Goal: Task Accomplishment & Management: Complete application form

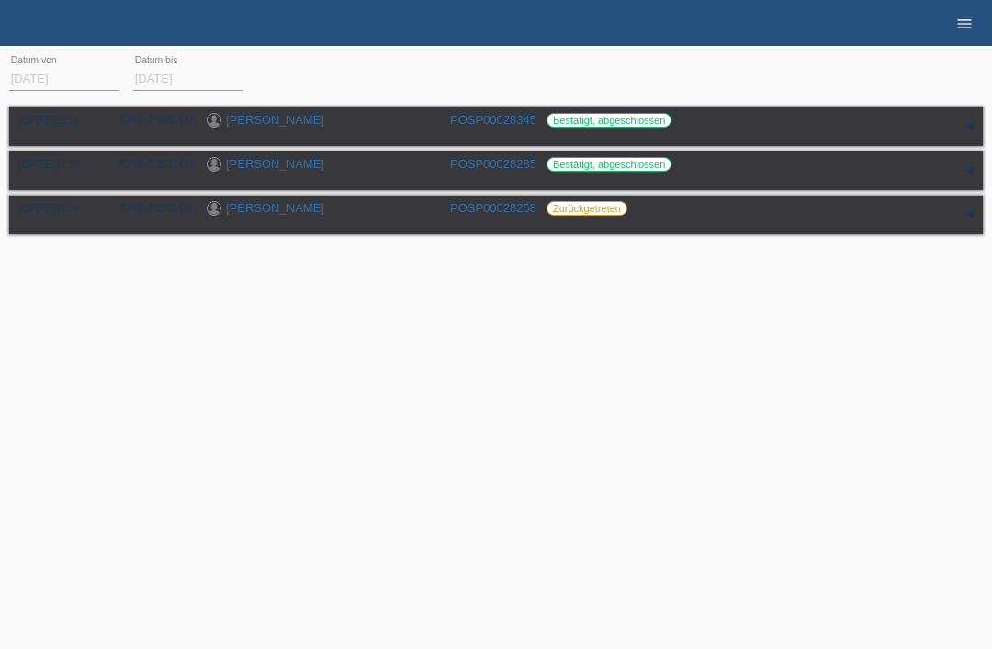
click at [962, 26] on icon "menu" at bounding box center [964, 24] width 18 height 18
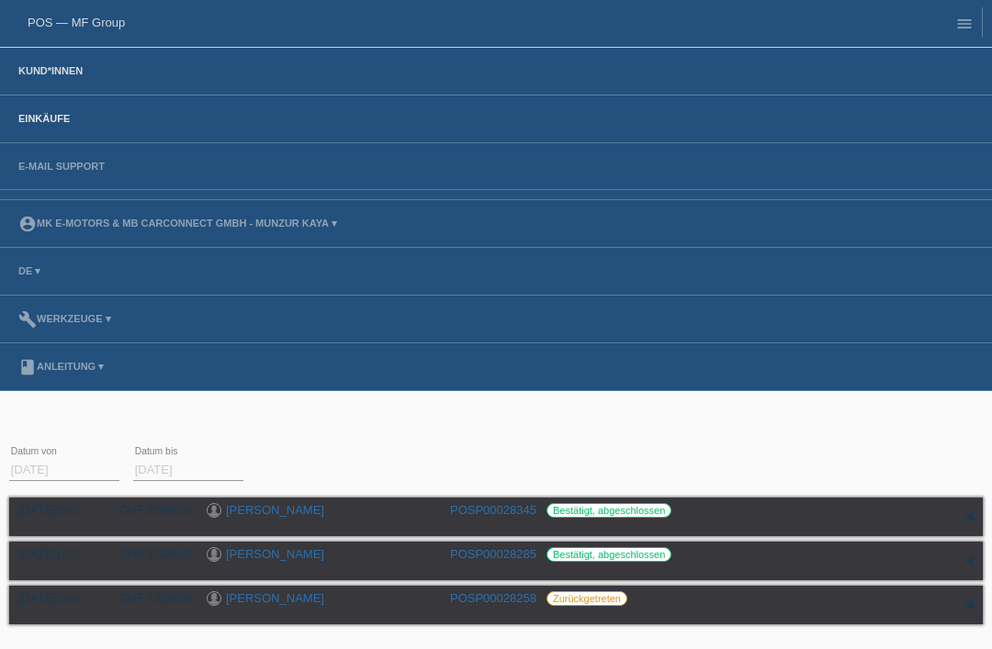
click at [53, 76] on link "Kund*innen" at bounding box center [50, 70] width 83 height 11
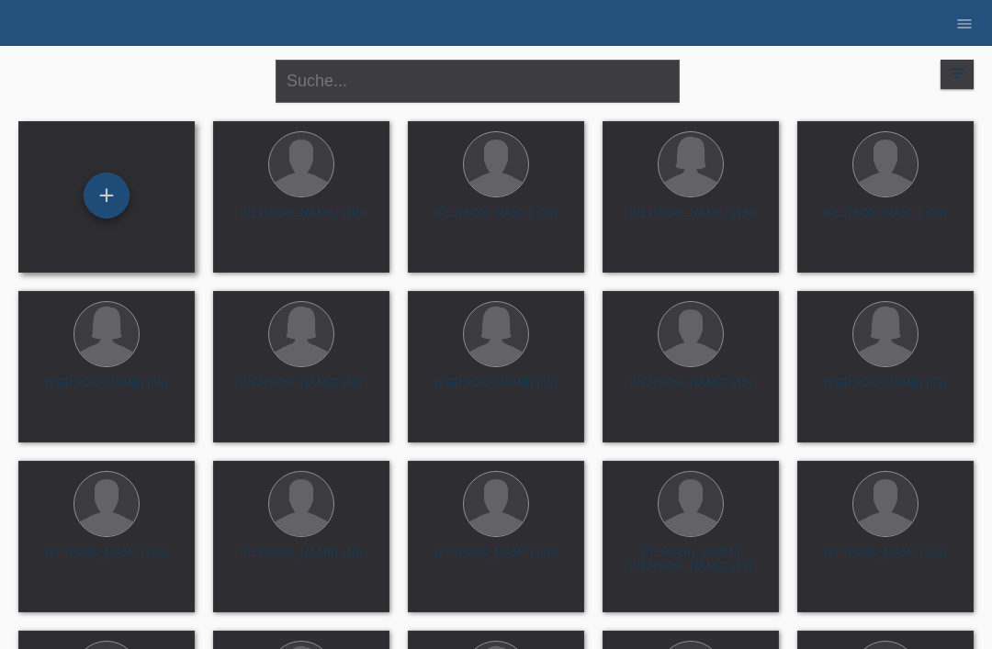
click at [119, 195] on div "+" at bounding box center [107, 196] width 46 height 46
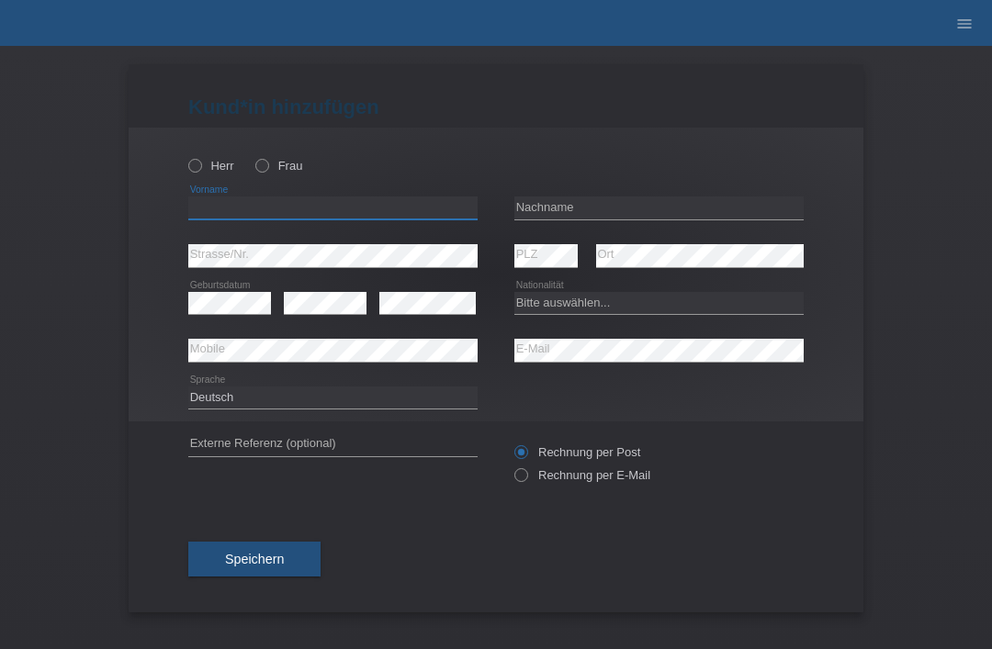
click at [264, 211] on input "text" at bounding box center [332, 207] width 289 height 23
click at [246, 208] on input "text" at bounding box center [332, 207] width 289 height 23
type input "Miry"
click at [546, 219] on input "text" at bounding box center [658, 207] width 289 height 23
type input "s"
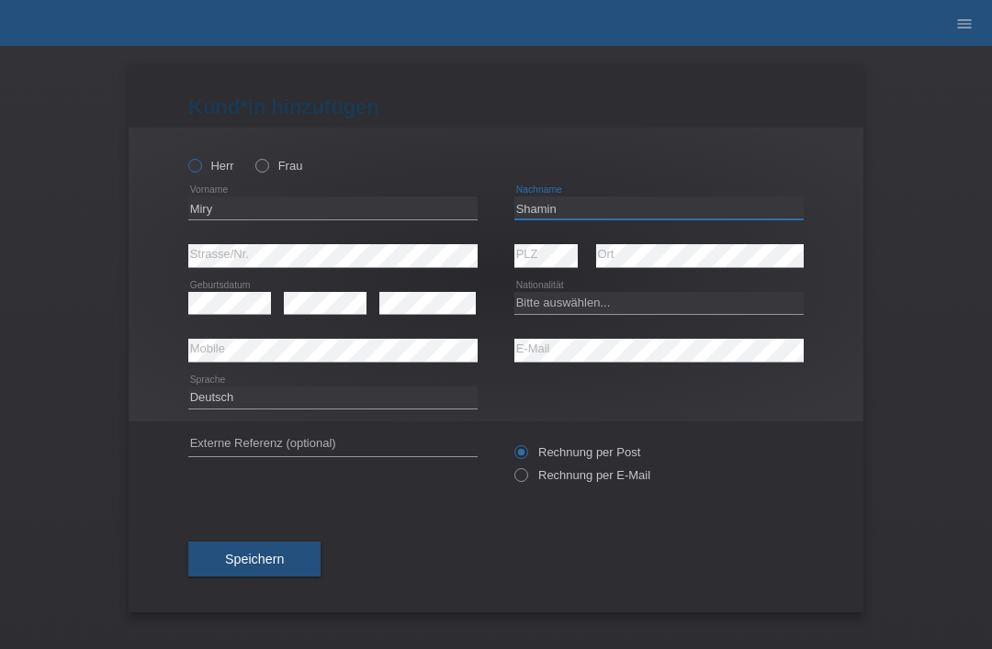
type input "Shamin"
click at [185, 156] on icon at bounding box center [185, 156] width 0 height 0
click at [195, 166] on input "Herr" at bounding box center [194, 165] width 12 height 12
radio input "true"
click at [391, 319] on div "error" at bounding box center [427, 303] width 96 height 47
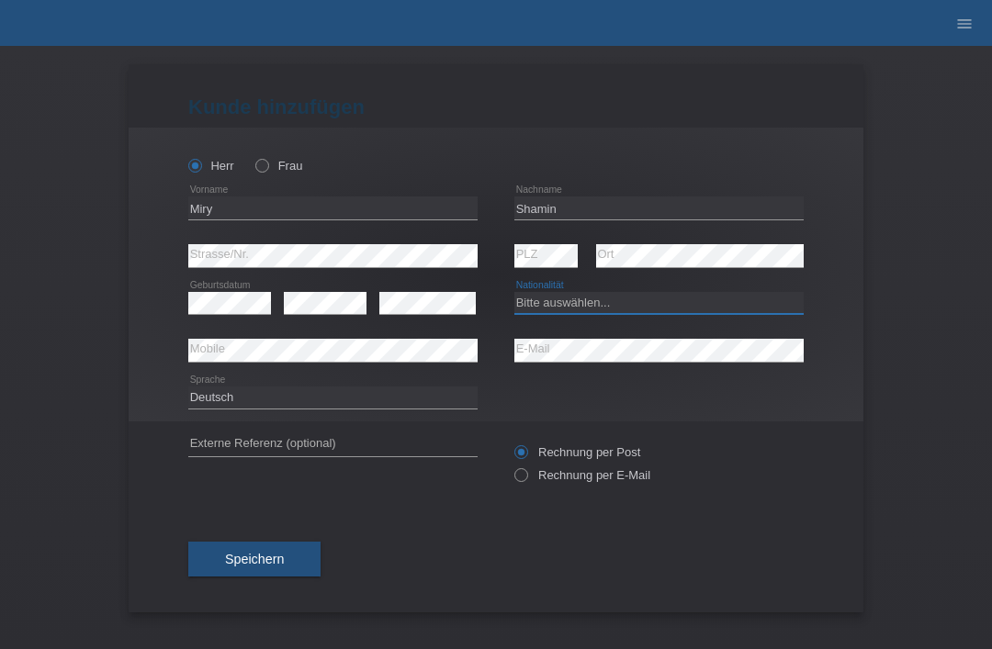
select select "AF"
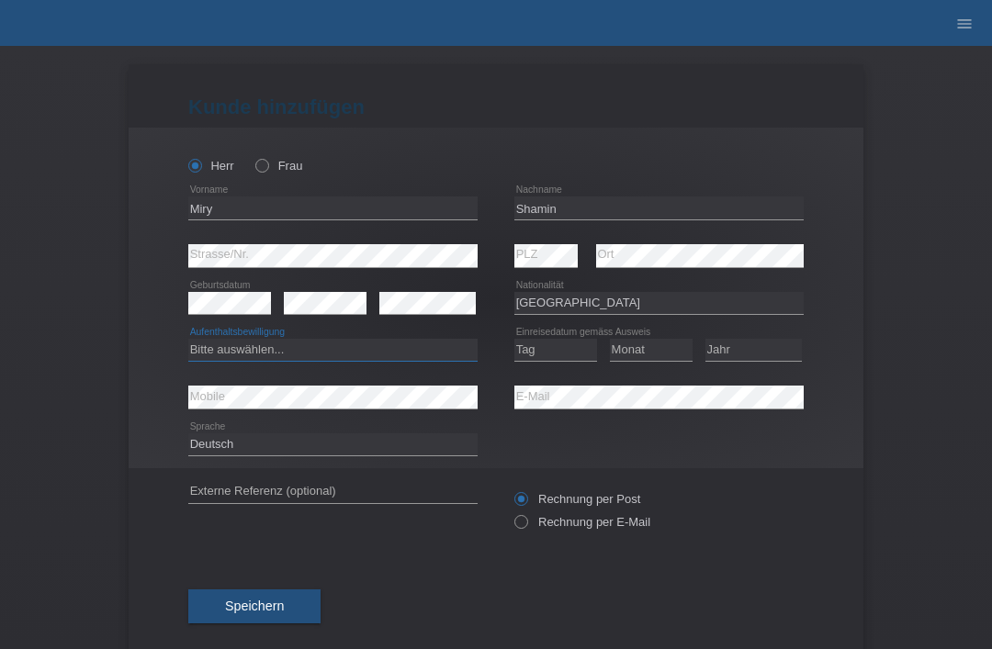
select select "B"
select select "08"
select select "09"
select select "2015"
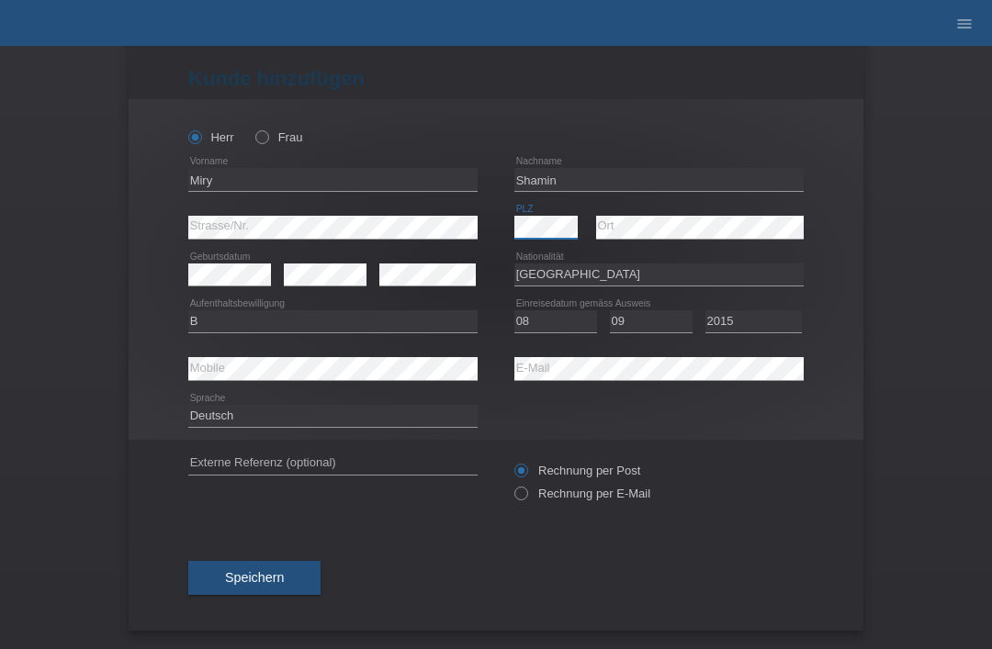
scroll to position [36, 0]
click at [236, 577] on span "Speichern" at bounding box center [254, 577] width 59 height 15
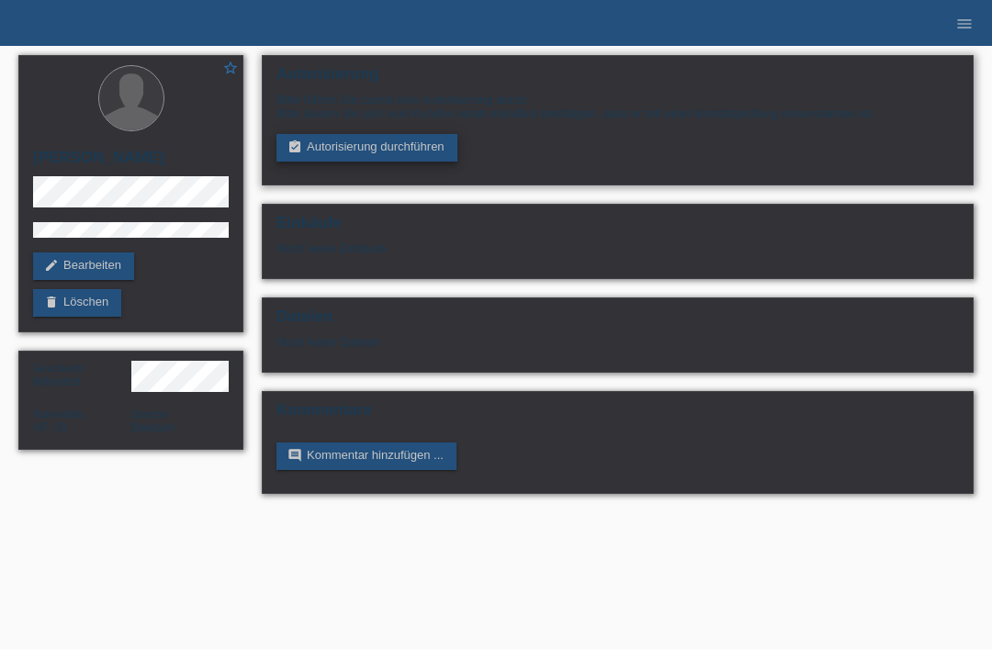
click at [395, 156] on link "assignment_turned_in Autorisierung durchführen" at bounding box center [366, 148] width 181 height 28
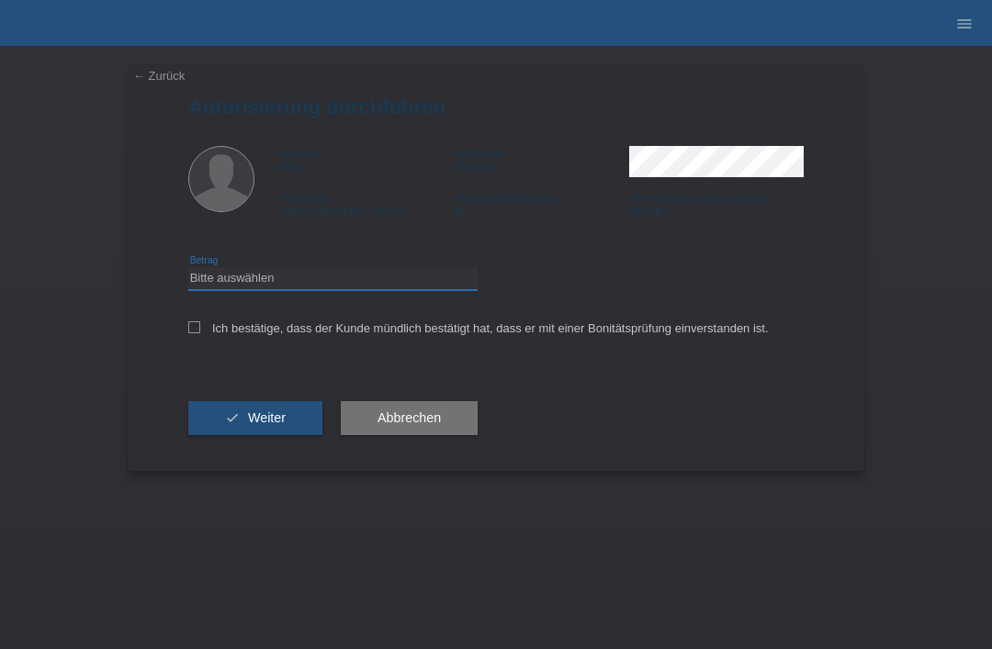
select select "3"
click at [193, 333] on icon at bounding box center [194, 327] width 12 height 12
click at [193, 333] on input "Ich bestätige, dass der Kunde mündlich bestätigt hat, dass er mit einer Bonität…" at bounding box center [194, 327] width 12 height 12
checkbox input "true"
click at [252, 425] on span "Weiter" at bounding box center [267, 417] width 38 height 15
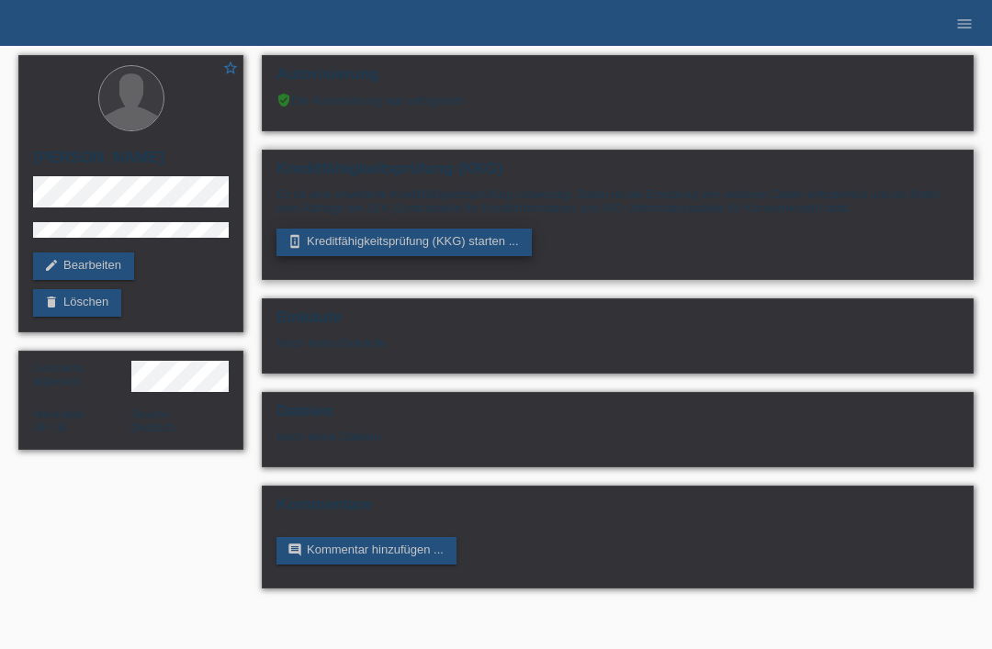
click at [463, 246] on link "perm_device_information Kreditfähigkeitsprüfung (KKG) starten ..." at bounding box center [403, 243] width 255 height 28
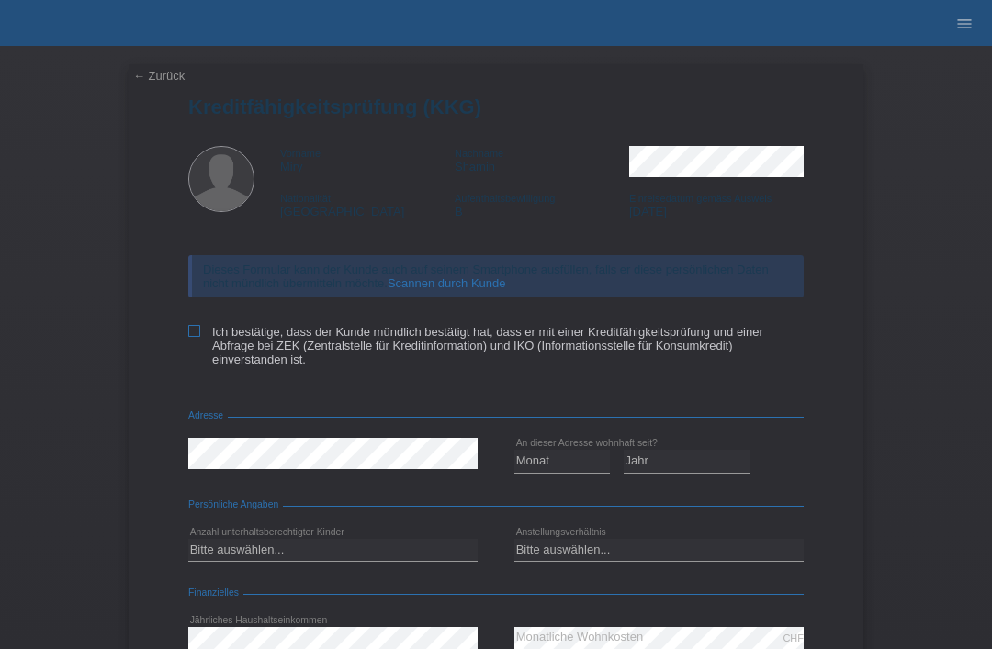
click at [204, 342] on label "Ich bestätige, dass der Kunde mündlich bestätigt hat, dass er mit einer Kreditf…" at bounding box center [495, 345] width 615 height 41
click at [200, 337] on input "Ich bestätige, dass der Kunde mündlich bestätigt hat, dass er mit einer Kreditf…" at bounding box center [194, 331] width 12 height 12
checkbox input "true"
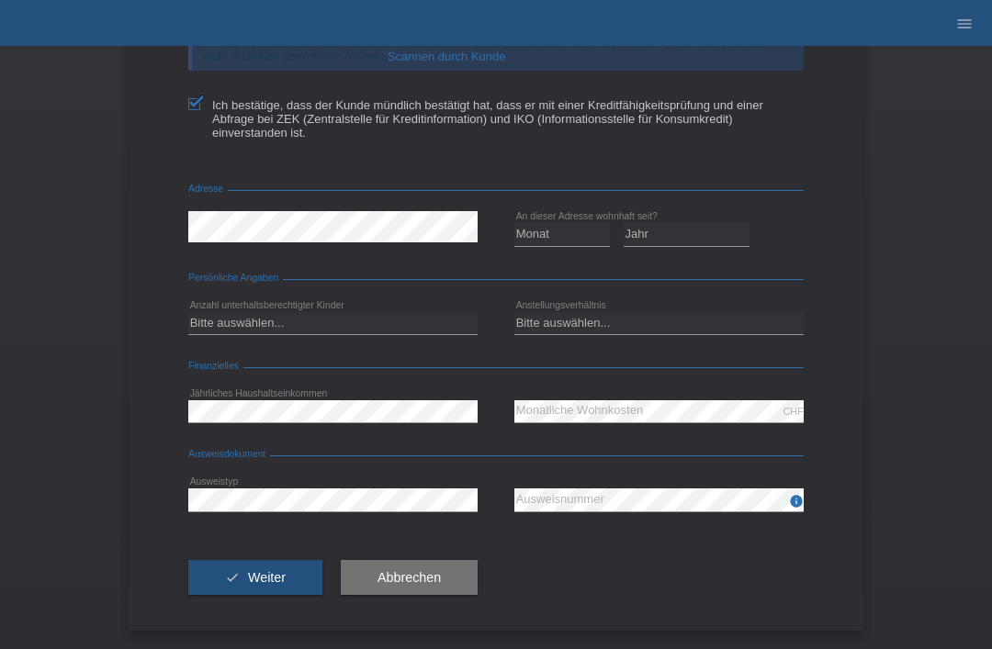
scroll to position [243, 0]
select select "12"
select select "2017"
select select "INDEPENDENT"
click at [568, 420] on div "CHF error Monatliche Wohnkosten" at bounding box center [658, 412] width 289 height 24
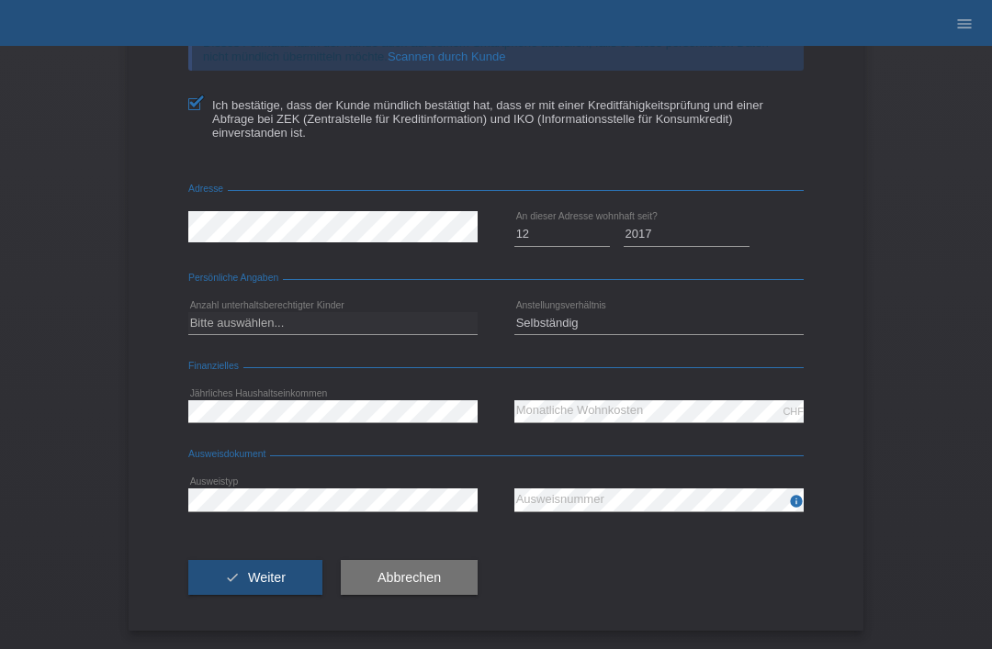
click at [258, 511] on icon at bounding box center [332, 511] width 289 height 1
click at [267, 573] on span "Weiter" at bounding box center [267, 577] width 38 height 15
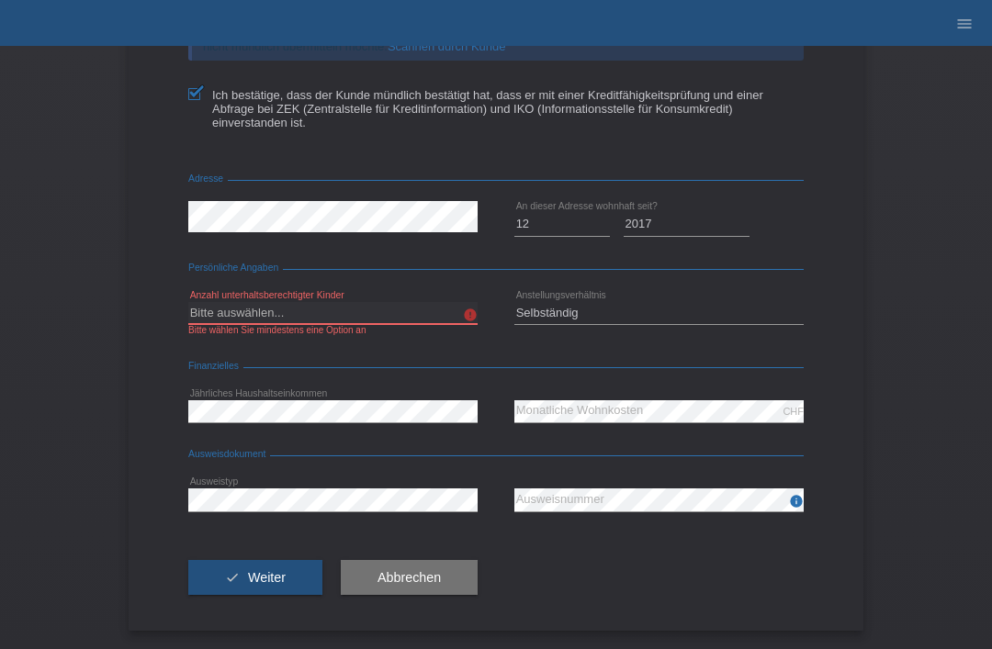
select select "3"
click at [296, 583] on button "check Weiter" at bounding box center [255, 577] width 134 height 35
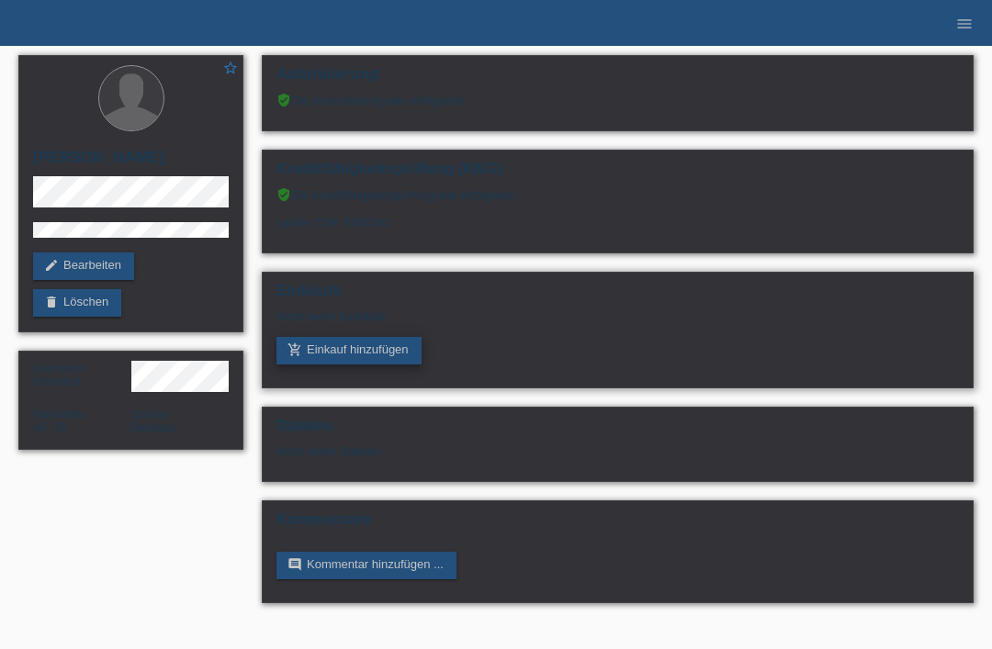
click at [364, 365] on link "add_shopping_cart Einkauf hinzufügen" at bounding box center [348, 351] width 145 height 28
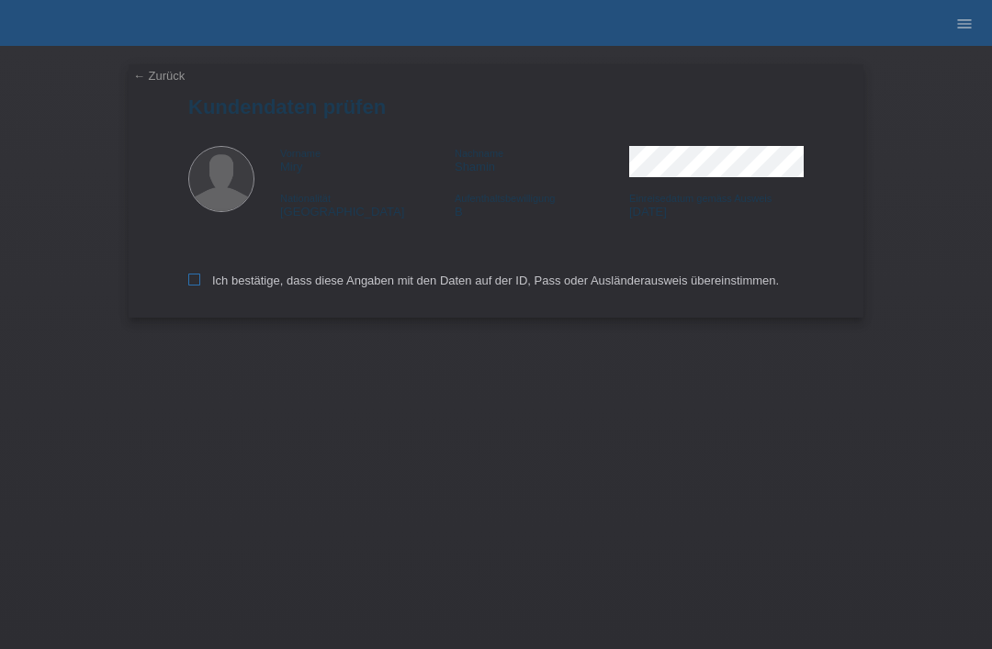
click at [192, 286] on icon at bounding box center [194, 280] width 12 height 12
click at [192, 286] on input "Ich bestätige, dass diese Angaben mit den Daten auf der ID, Pass oder Ausländer…" at bounding box center [194, 280] width 12 height 12
checkbox input "true"
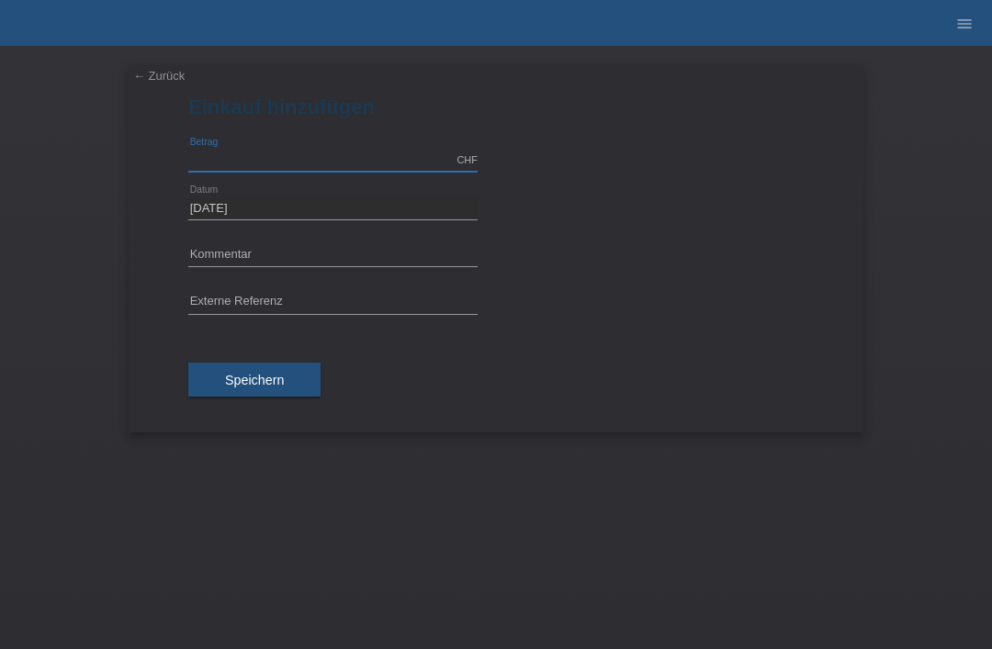
click at [308, 158] on input "text" at bounding box center [332, 160] width 289 height 23
type input "2490.00"
click at [250, 259] on input "text" at bounding box center [332, 255] width 289 height 23
type input "MK Cruza"
click at [219, 295] on input "text" at bounding box center [332, 302] width 289 height 23
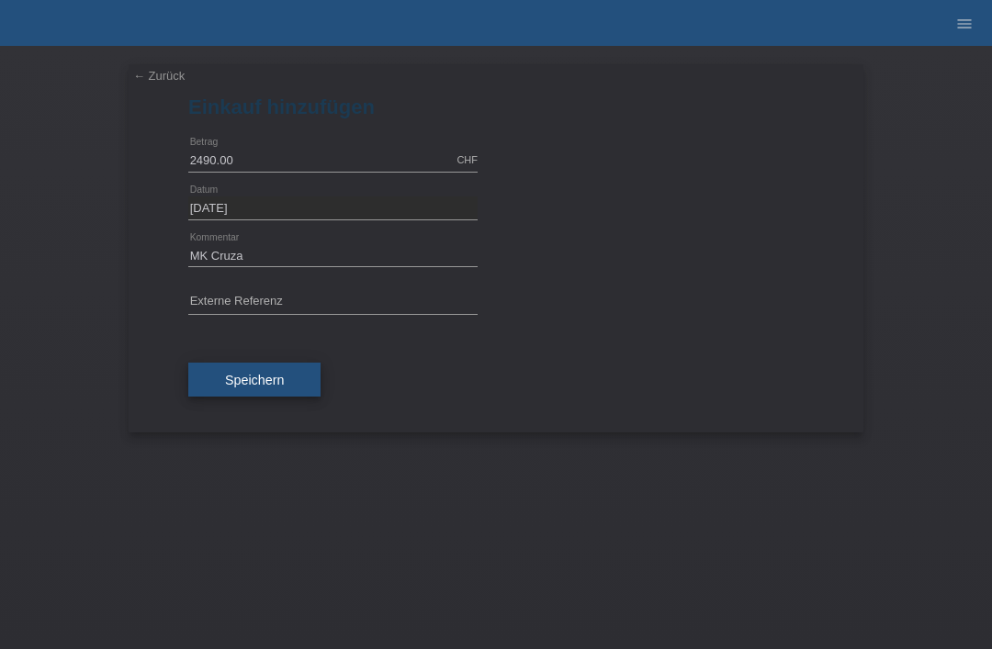
click at [233, 376] on span "Speichern" at bounding box center [254, 380] width 59 height 15
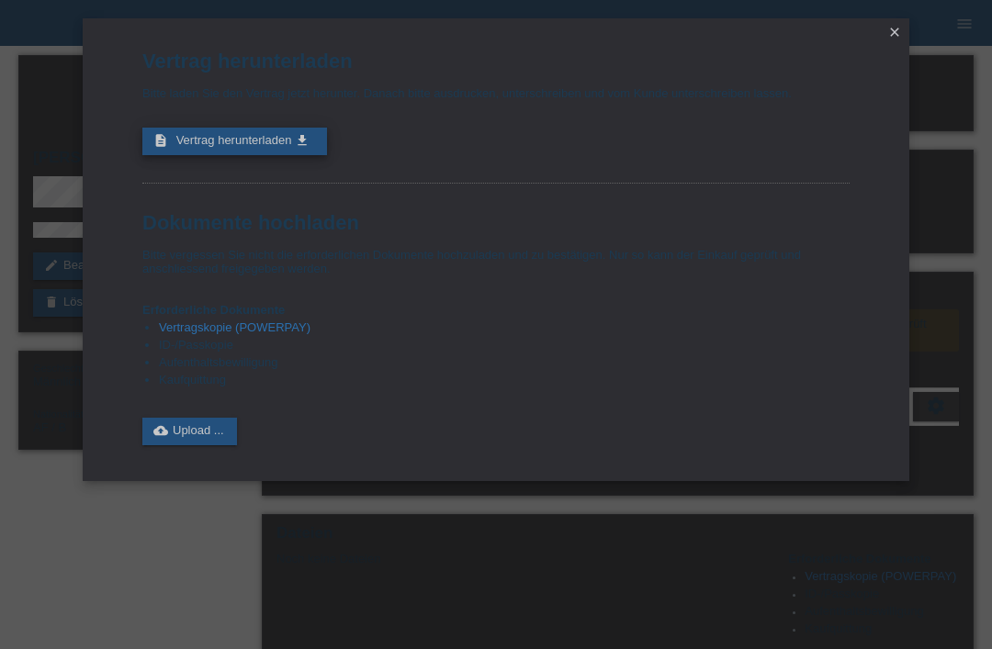
click at [164, 144] on icon "description" at bounding box center [160, 140] width 15 height 15
click at [195, 445] on link "cloud_upload Upload ..." at bounding box center [189, 432] width 95 height 28
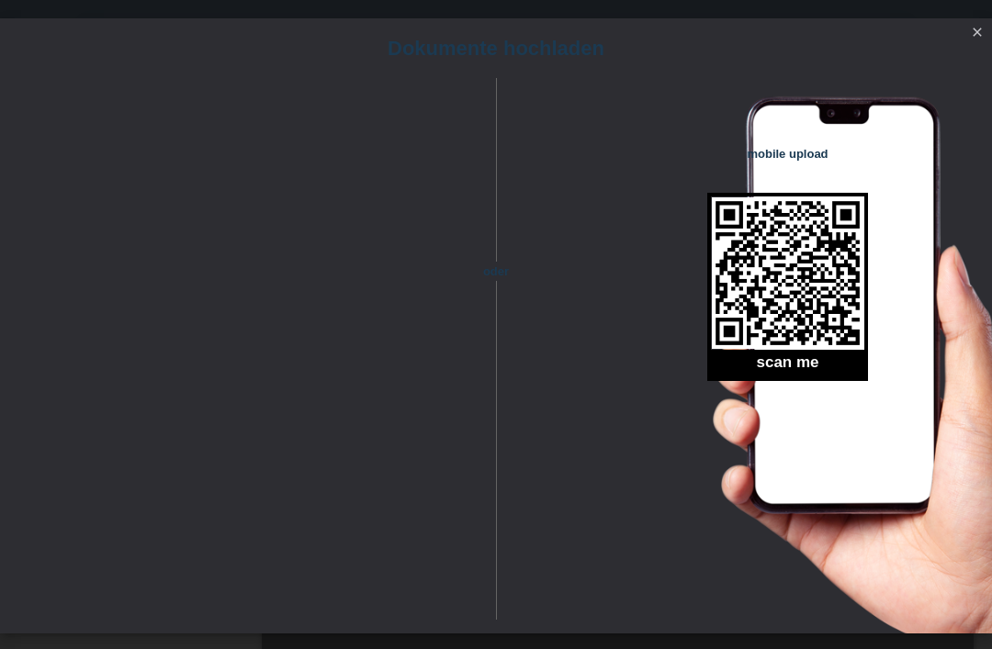
click at [976, 33] on icon "close" at bounding box center [977, 32] width 15 height 15
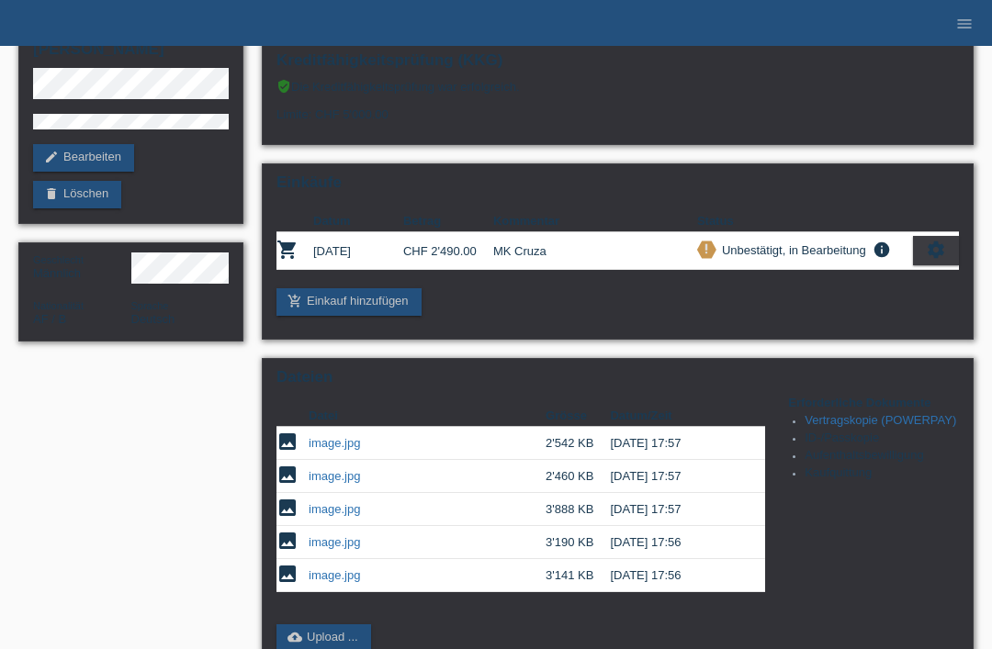
scroll to position [438, 0]
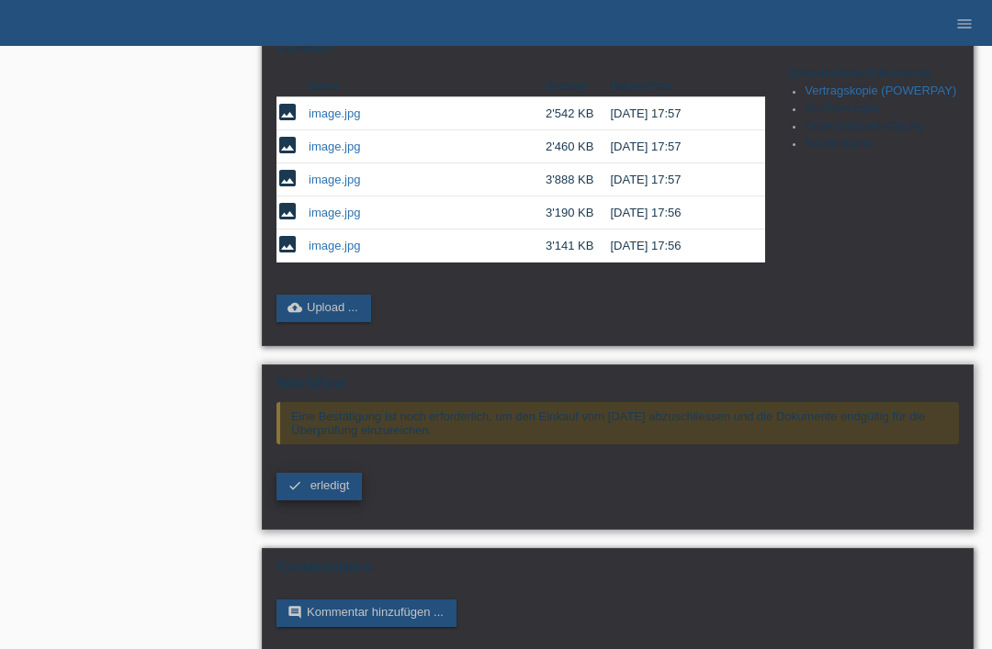
click at [326, 492] on span "erledigt" at bounding box center [329, 485] width 39 height 14
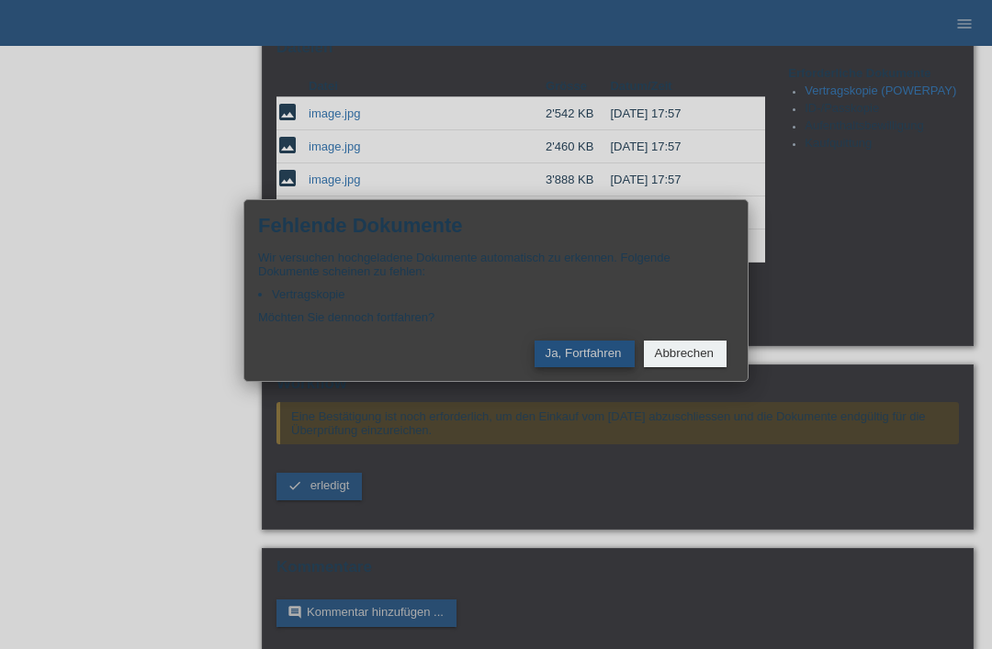
click at [598, 367] on button "Ja, Fortfahren" at bounding box center [584, 354] width 100 height 27
